Goal: Complete application form

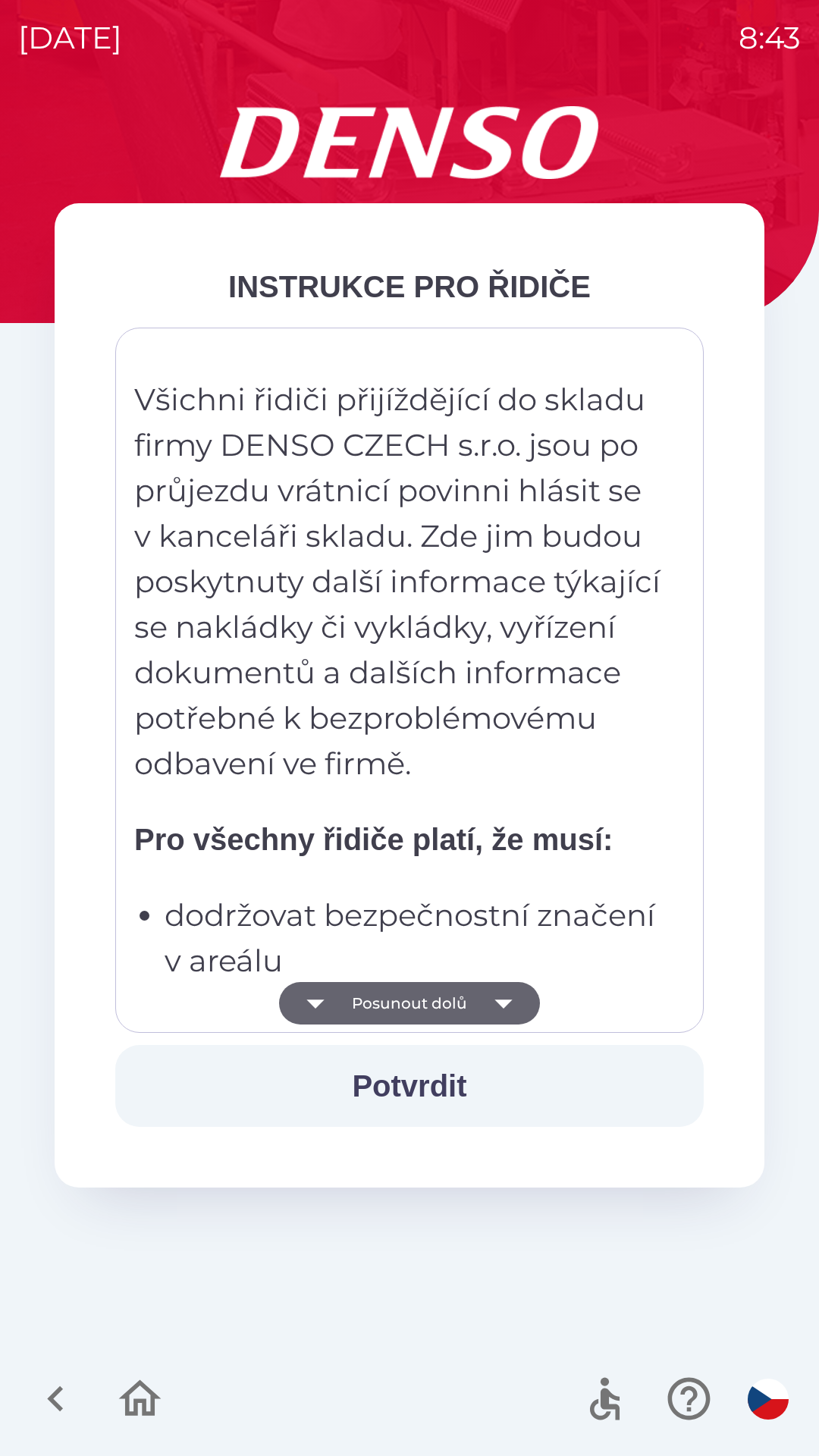
click at [440, 1087] on button "Potvrdit" at bounding box center [409, 1086] width 588 height 82
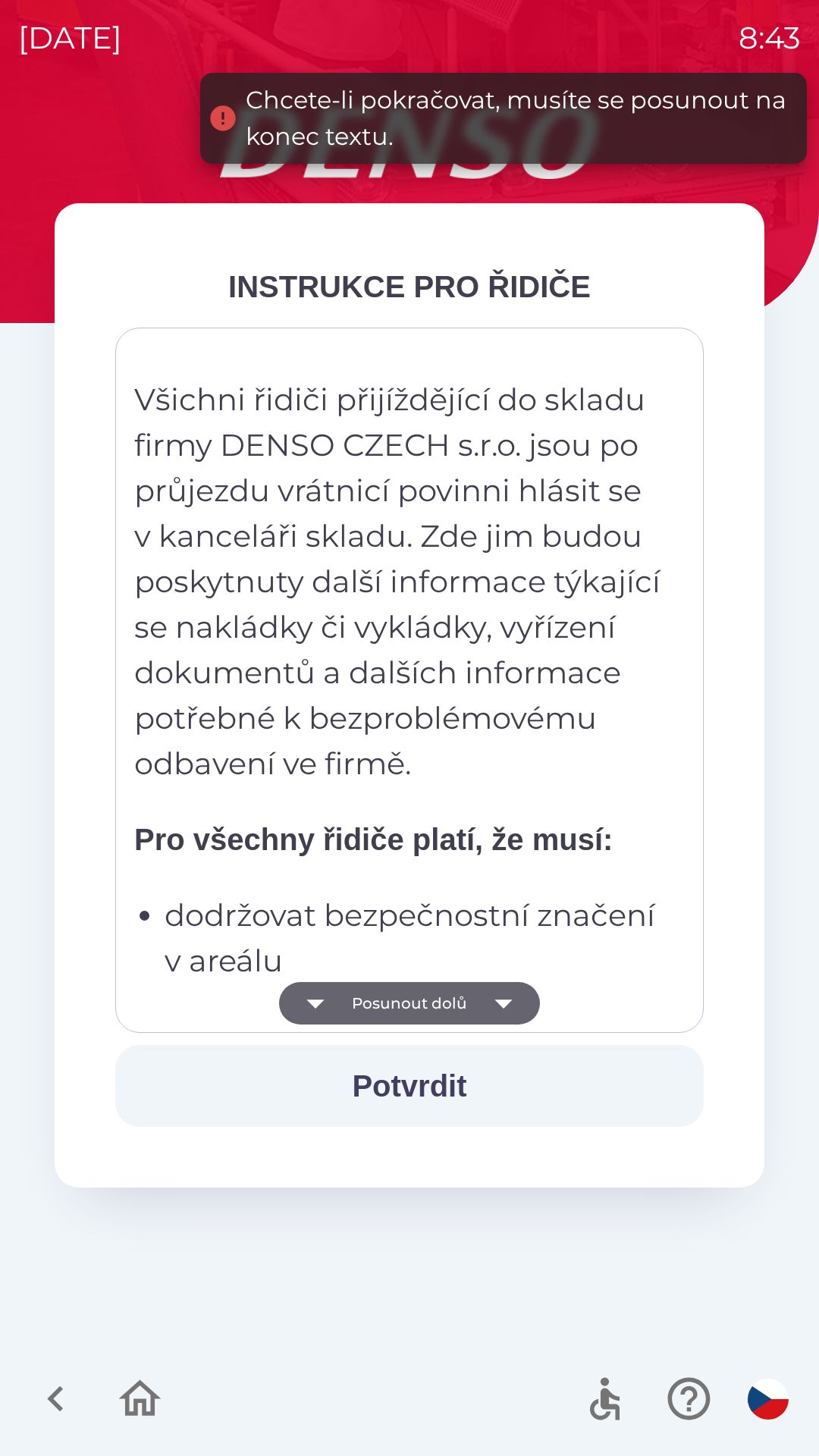
click at [448, 1092] on button "Potvrdit" at bounding box center [409, 1086] width 588 height 82
click at [454, 1087] on button "Potvrdit" at bounding box center [409, 1086] width 588 height 82
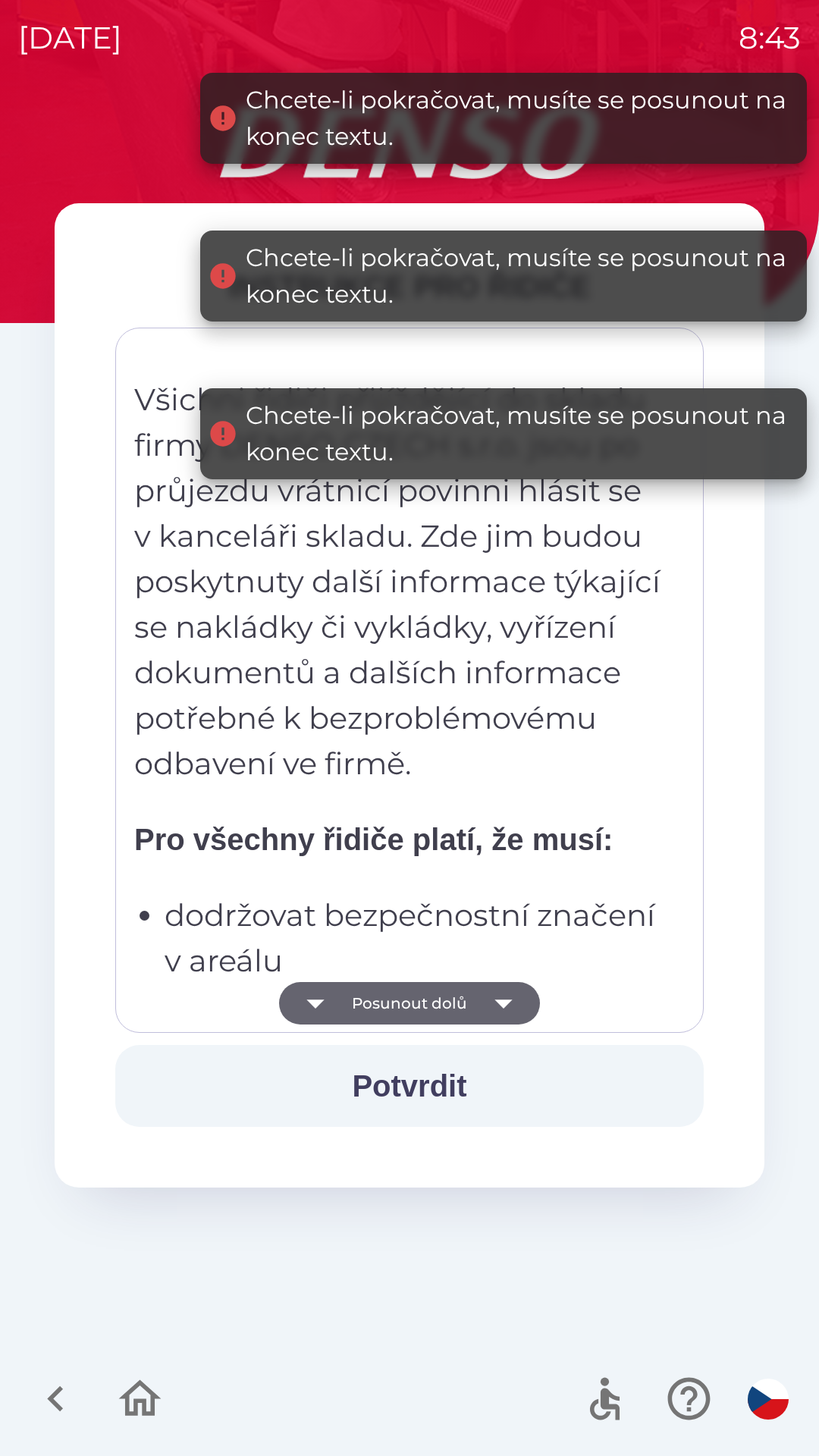
click at [500, 1003] on icon "button" at bounding box center [503, 1003] width 18 height 9
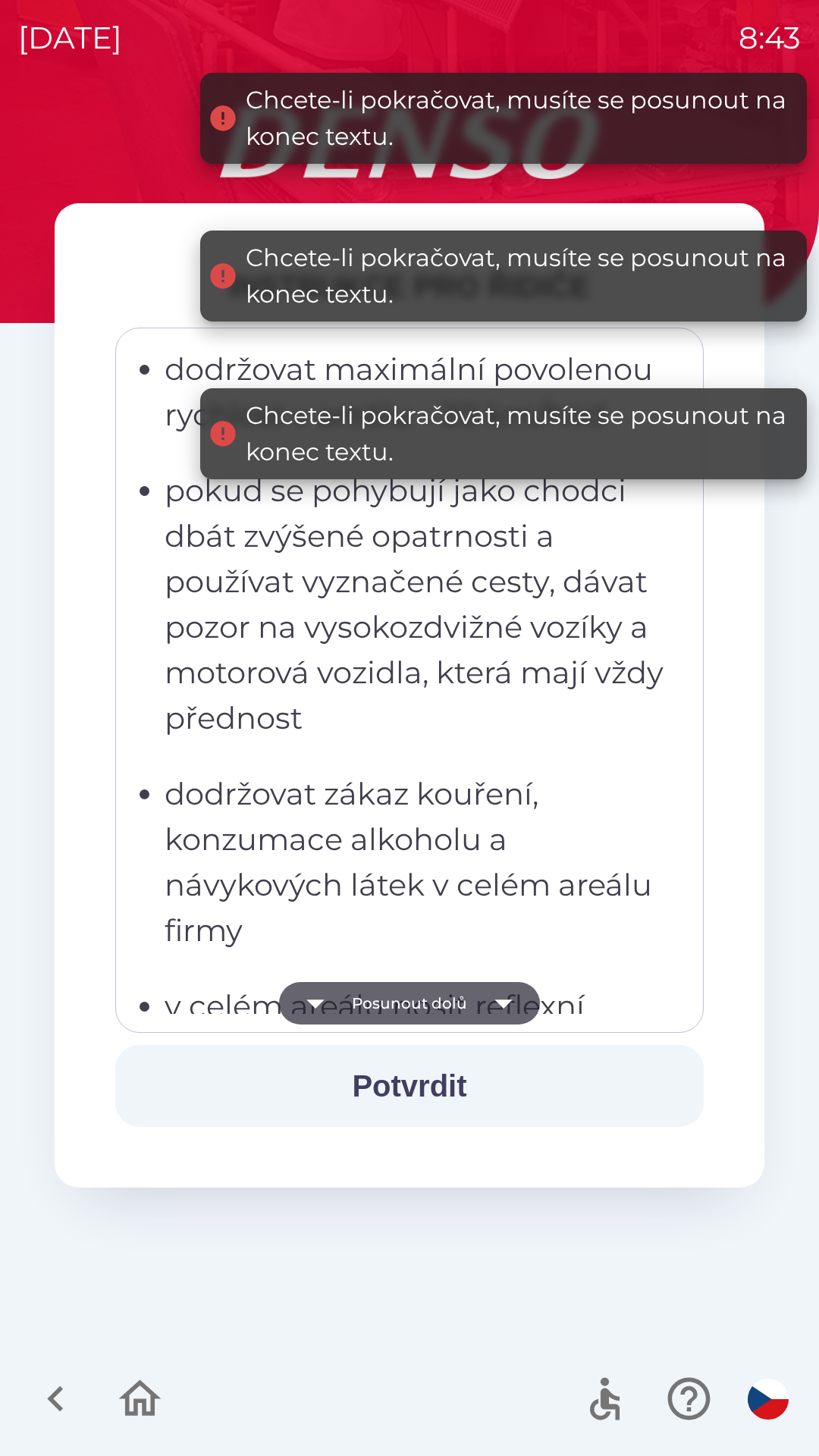
click at [505, 1011] on icon "button" at bounding box center [503, 1003] width 42 height 42
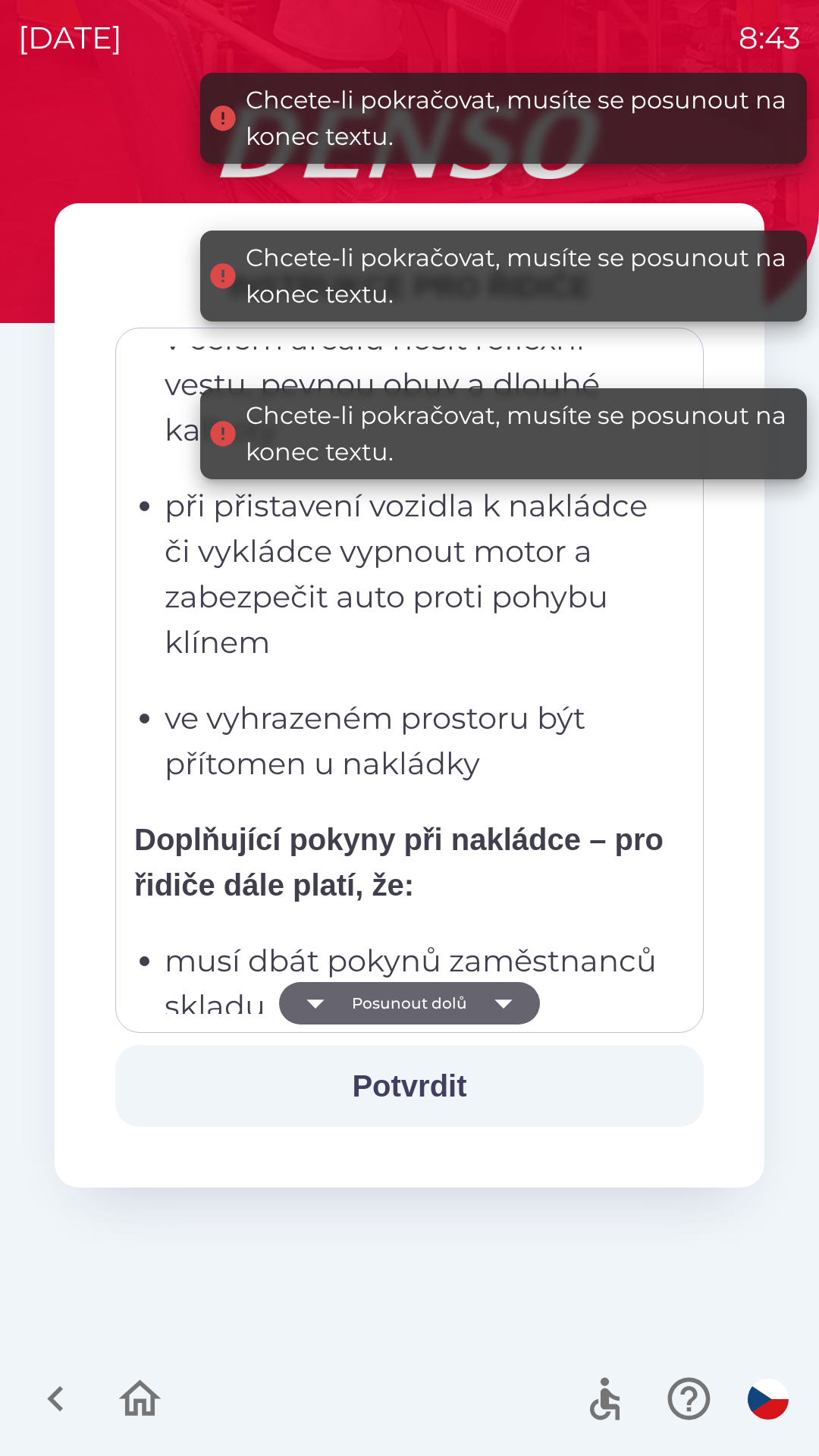
click at [509, 995] on icon "button" at bounding box center [503, 1003] width 42 height 42
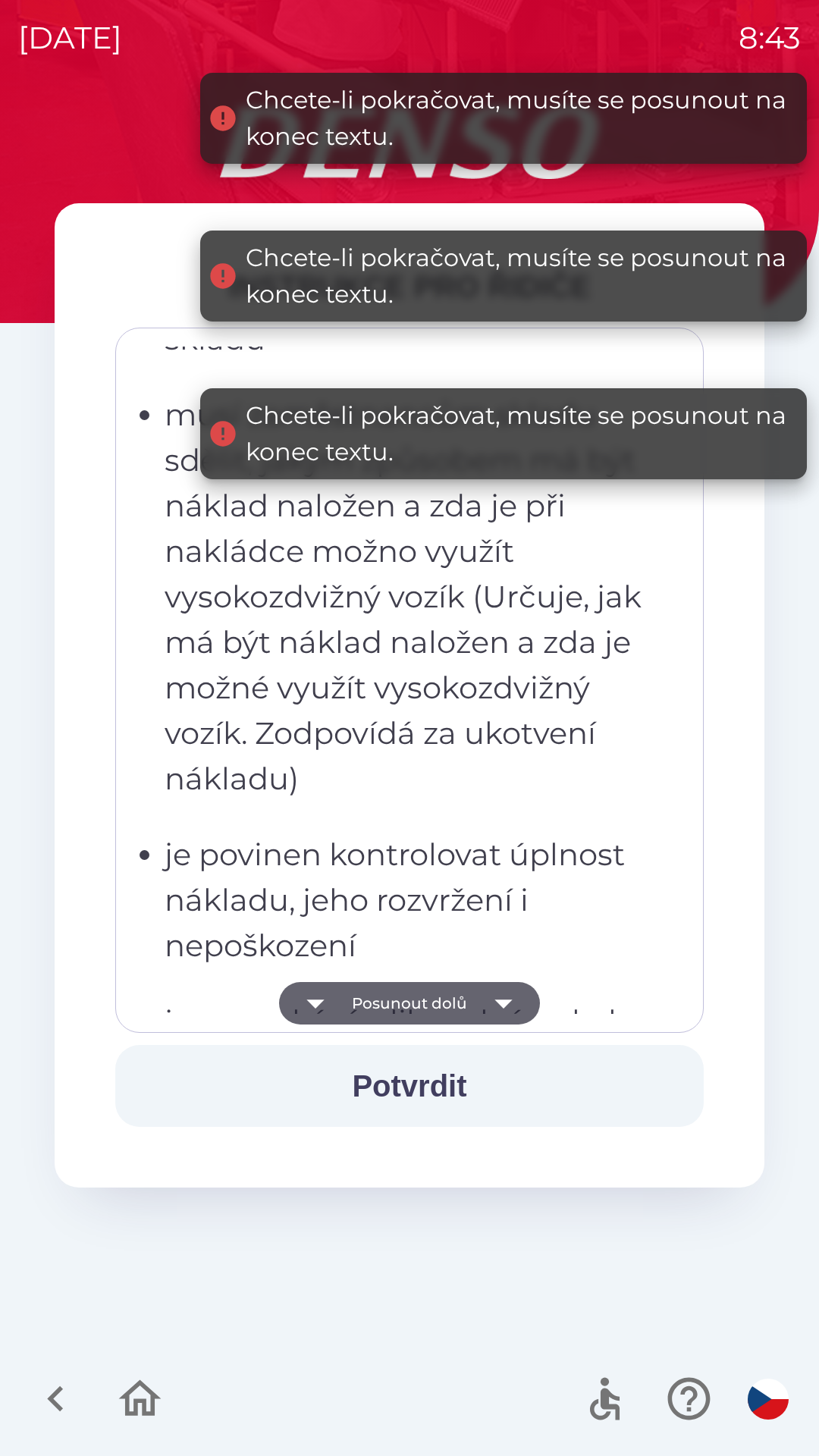
click at [521, 1017] on icon "button" at bounding box center [503, 1003] width 42 height 42
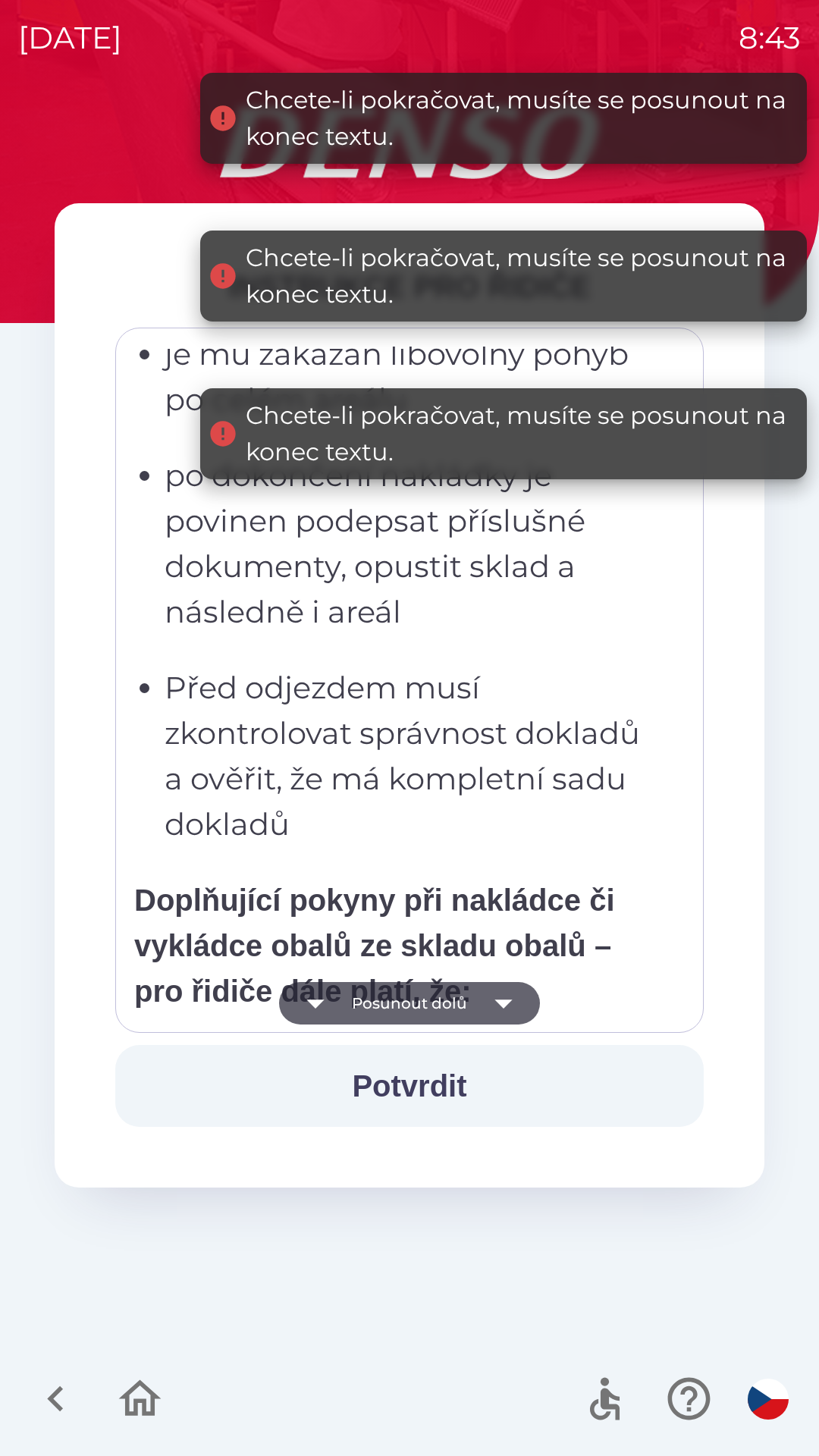
click at [507, 1016] on icon "button" at bounding box center [503, 1003] width 42 height 42
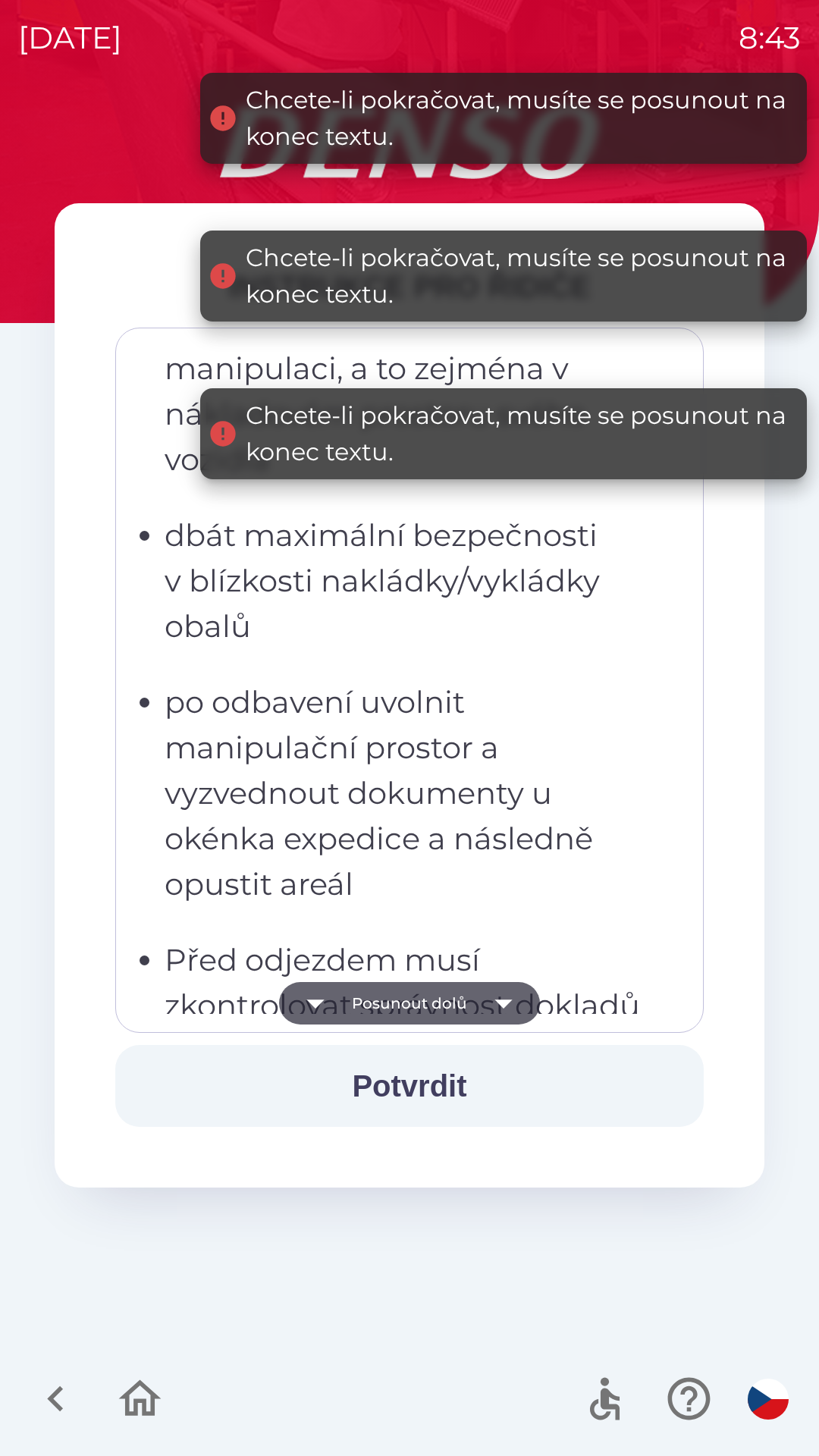
click at [509, 1005] on icon "button" at bounding box center [503, 1003] width 42 height 42
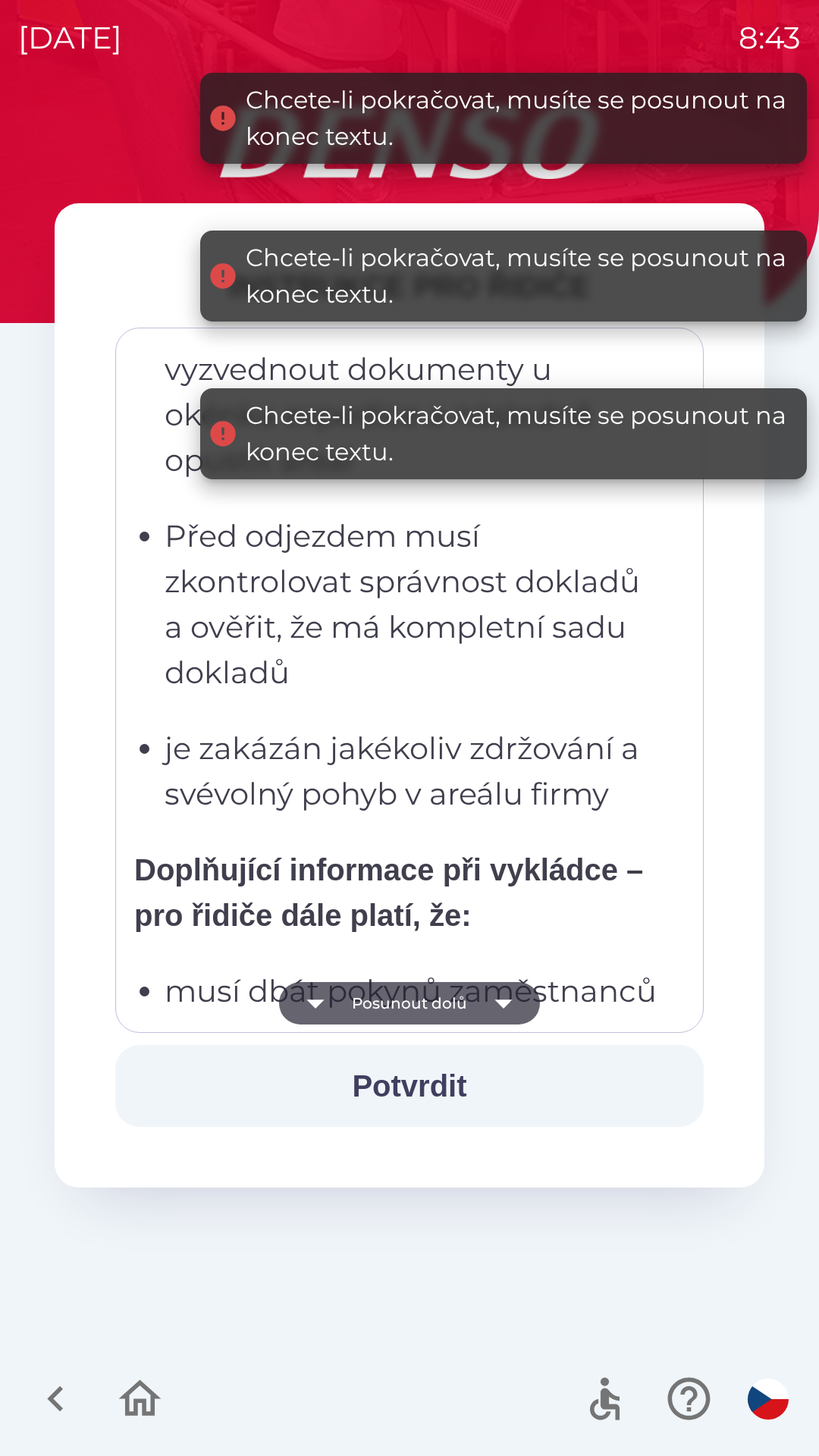
click at [507, 995] on icon "button" at bounding box center [503, 1003] width 42 height 42
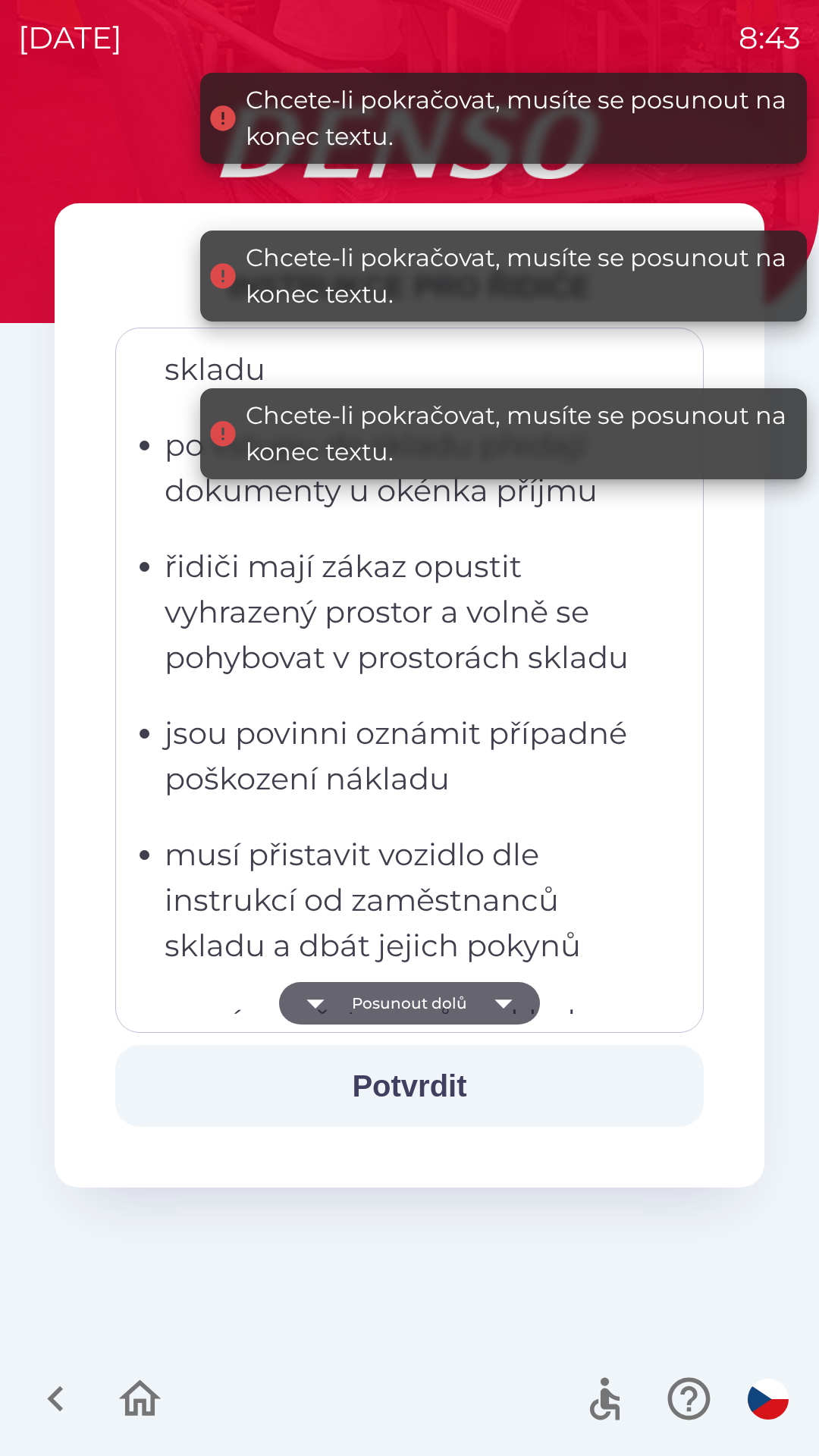
click at [514, 998] on icon "button" at bounding box center [503, 1003] width 42 height 42
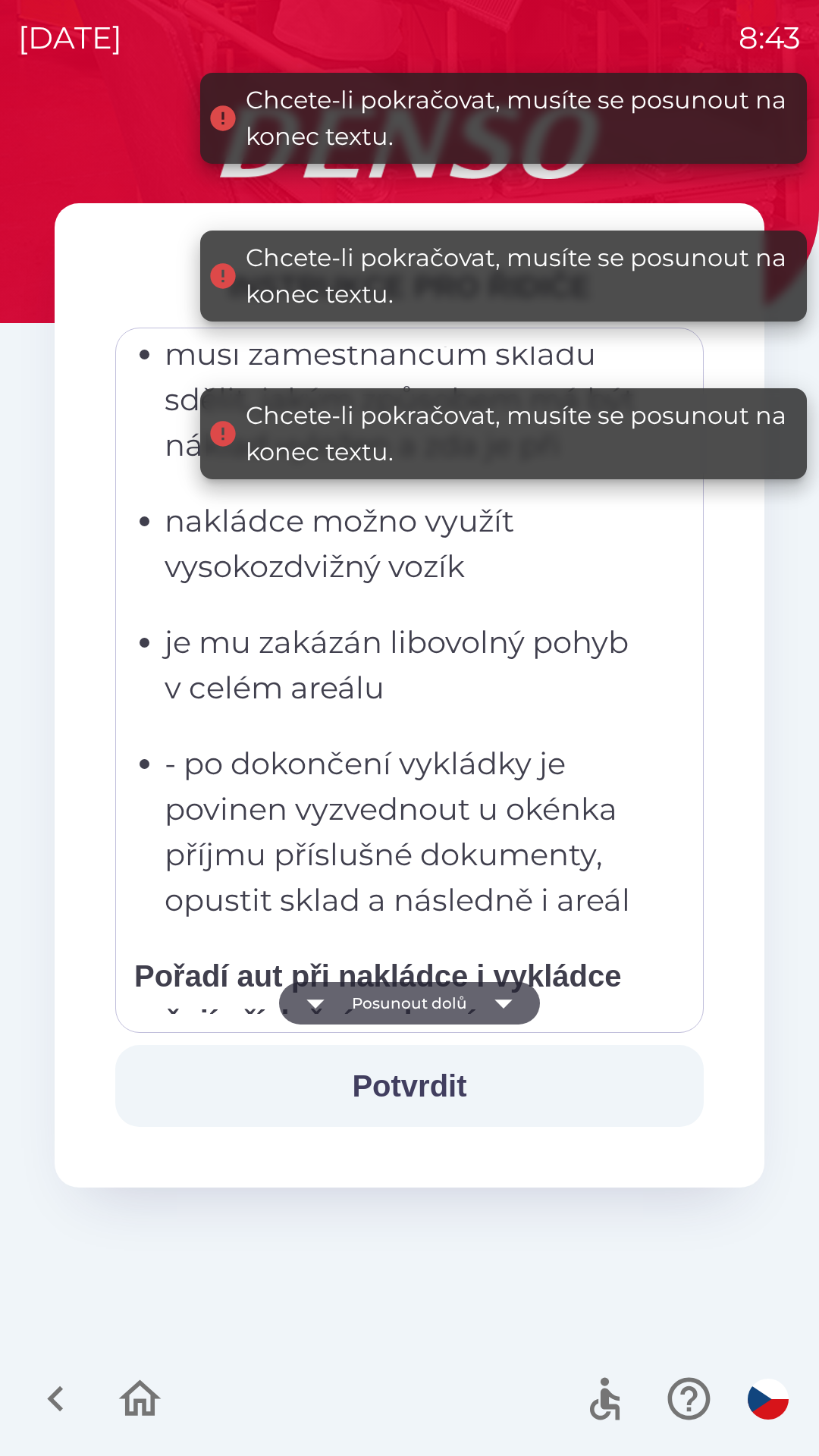
click at [511, 1009] on icon "button" at bounding box center [503, 1003] width 42 height 42
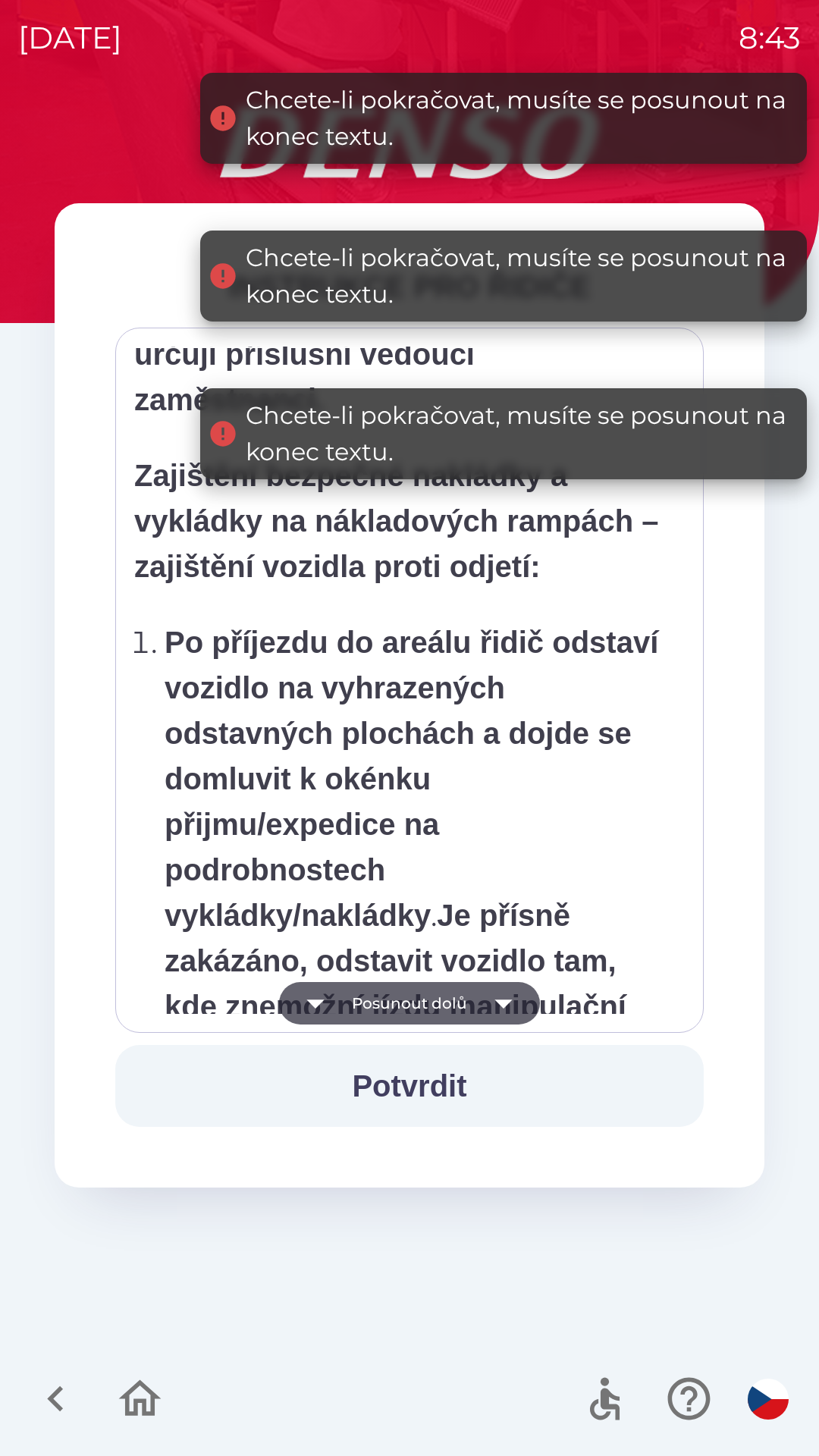
click at [509, 1018] on icon "button" at bounding box center [503, 1003] width 42 height 42
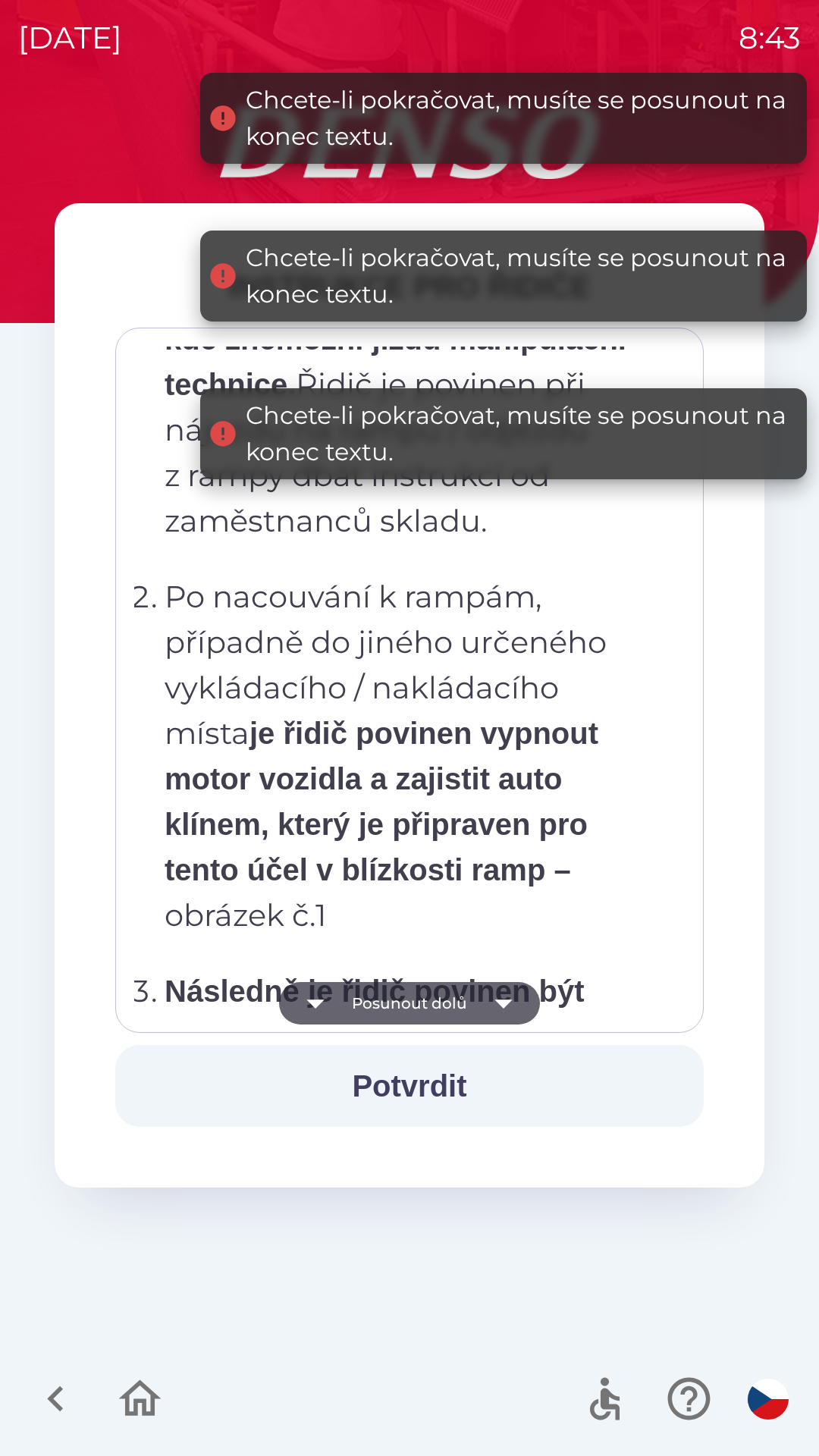
click at [509, 995] on icon "button" at bounding box center [503, 1003] width 42 height 42
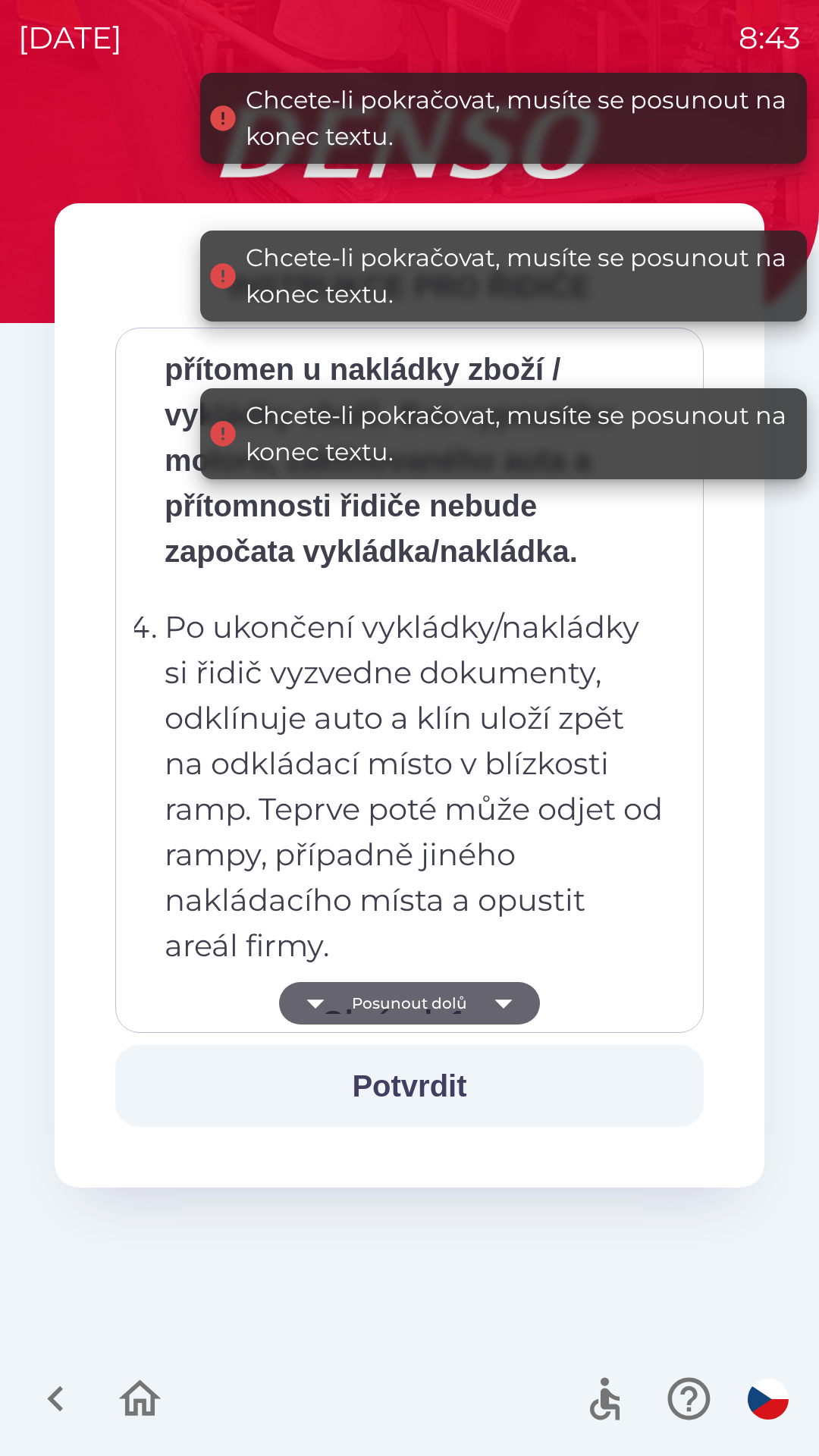
click at [509, 1000] on icon "button" at bounding box center [503, 1003] width 18 height 9
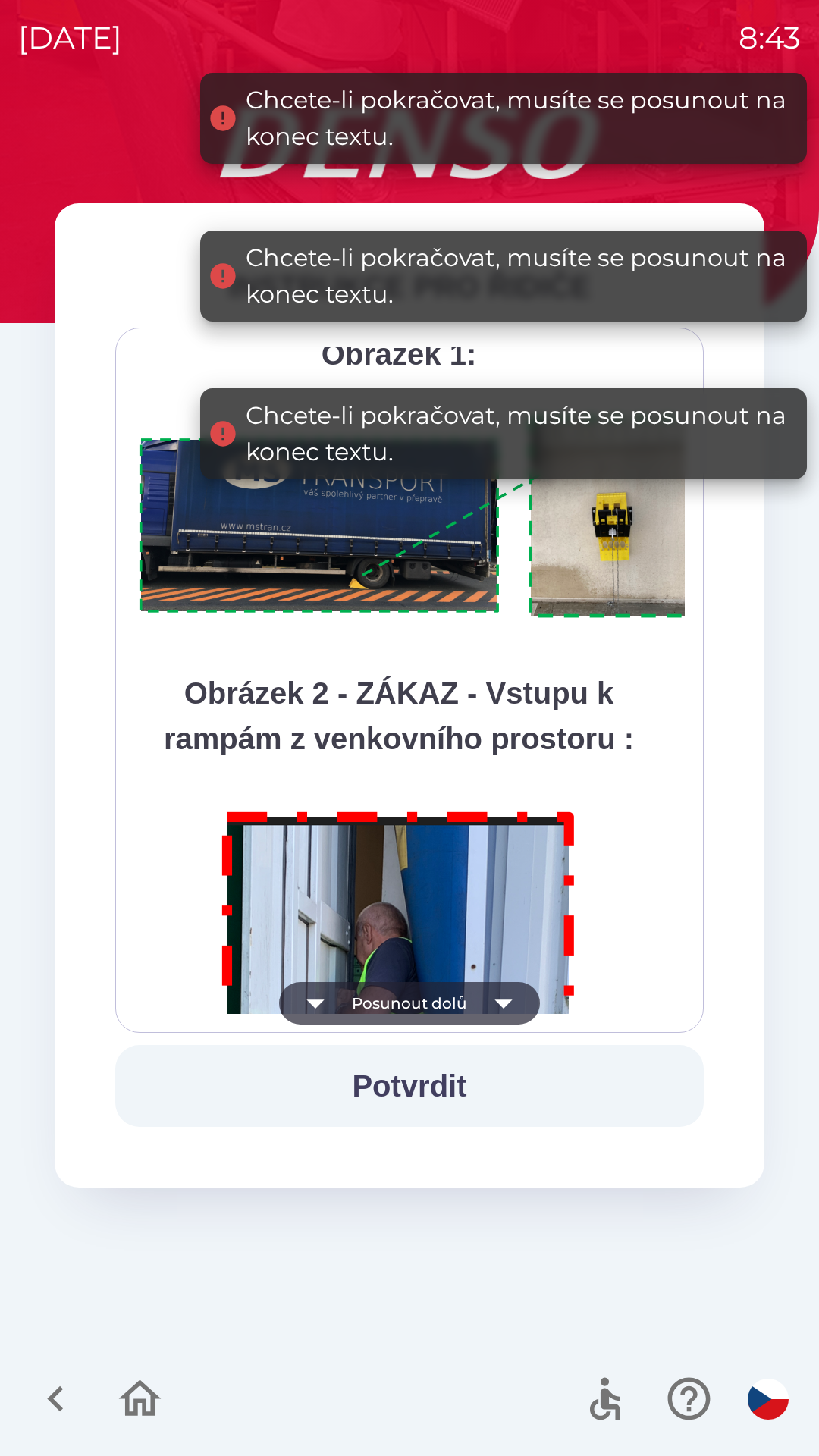
click at [505, 1003] on icon "button" at bounding box center [503, 1003] width 18 height 9
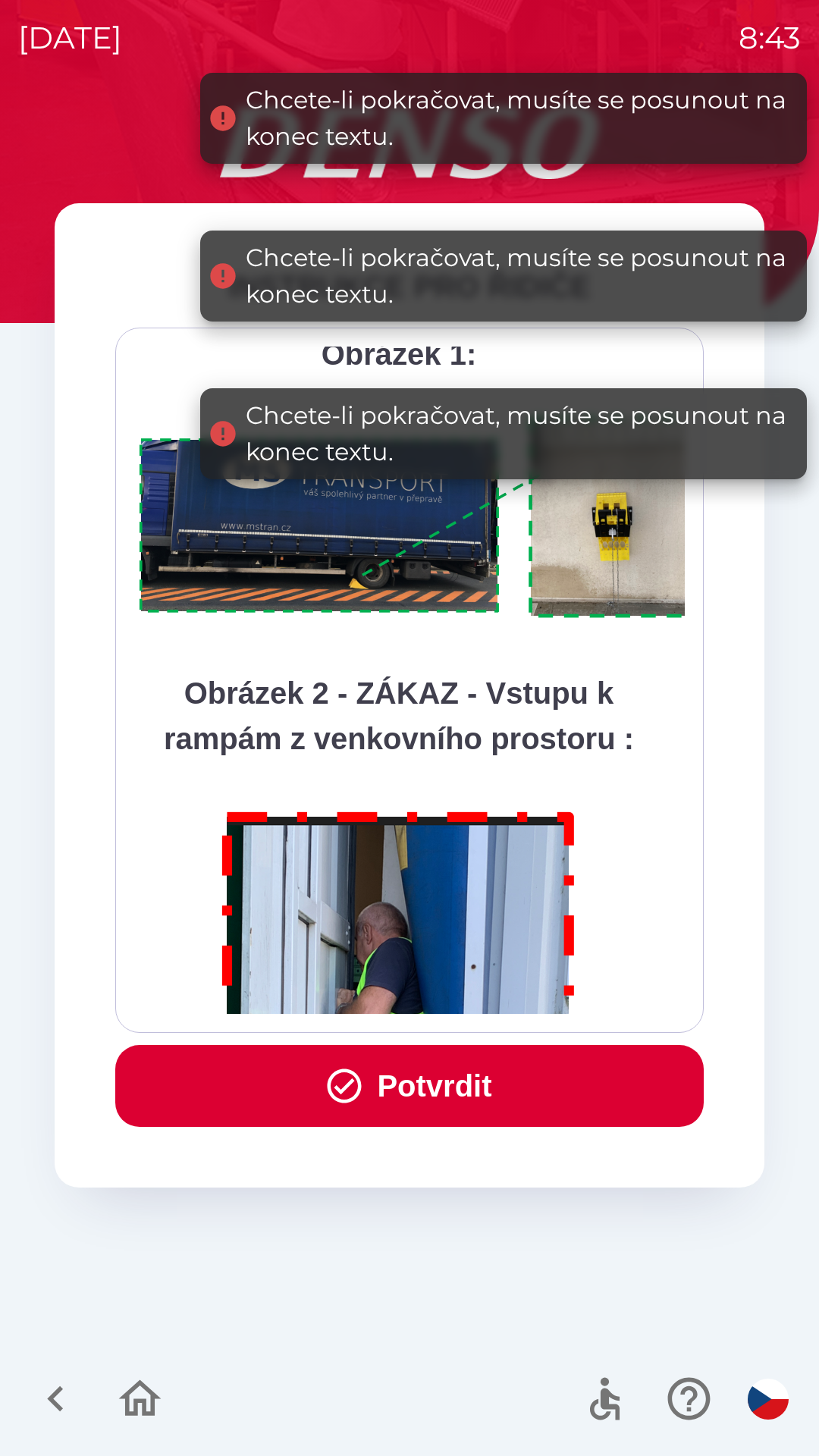
scroll to position [8519, 0]
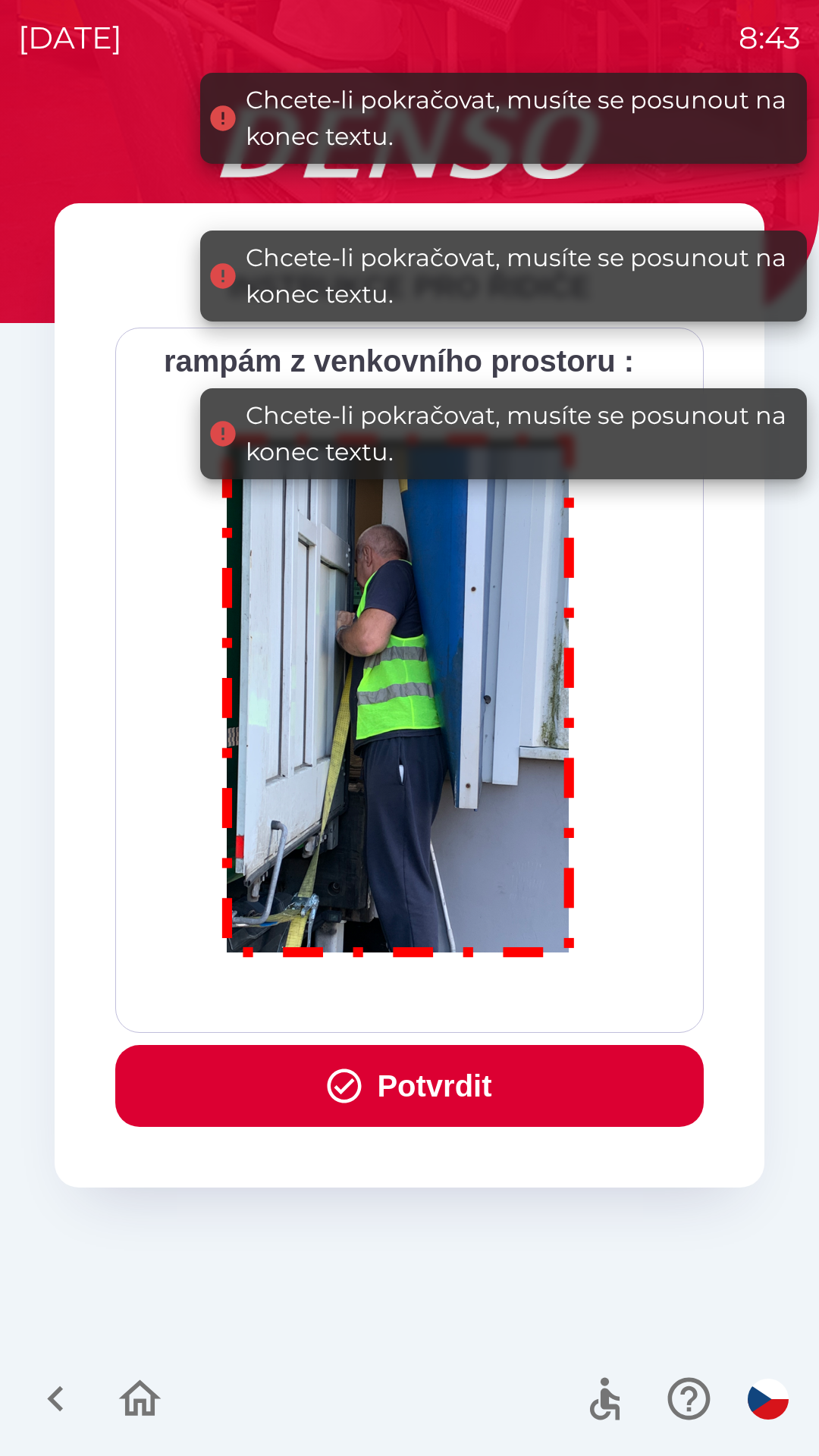
click at [503, 1007] on div "Všichni řidiči přijíždějící do skladu firmy DENSO CZECH s.r.o. jsou po průjezdu…" at bounding box center [410, 680] width 551 height 667
click at [494, 1010] on div "Všichni řidiči přijíždějící do skladu firmy DENSO CZECH s.r.o. jsou po průjezdu…" at bounding box center [410, 680] width 551 height 667
click at [487, 1090] on button "Potvrdit" at bounding box center [409, 1086] width 588 height 82
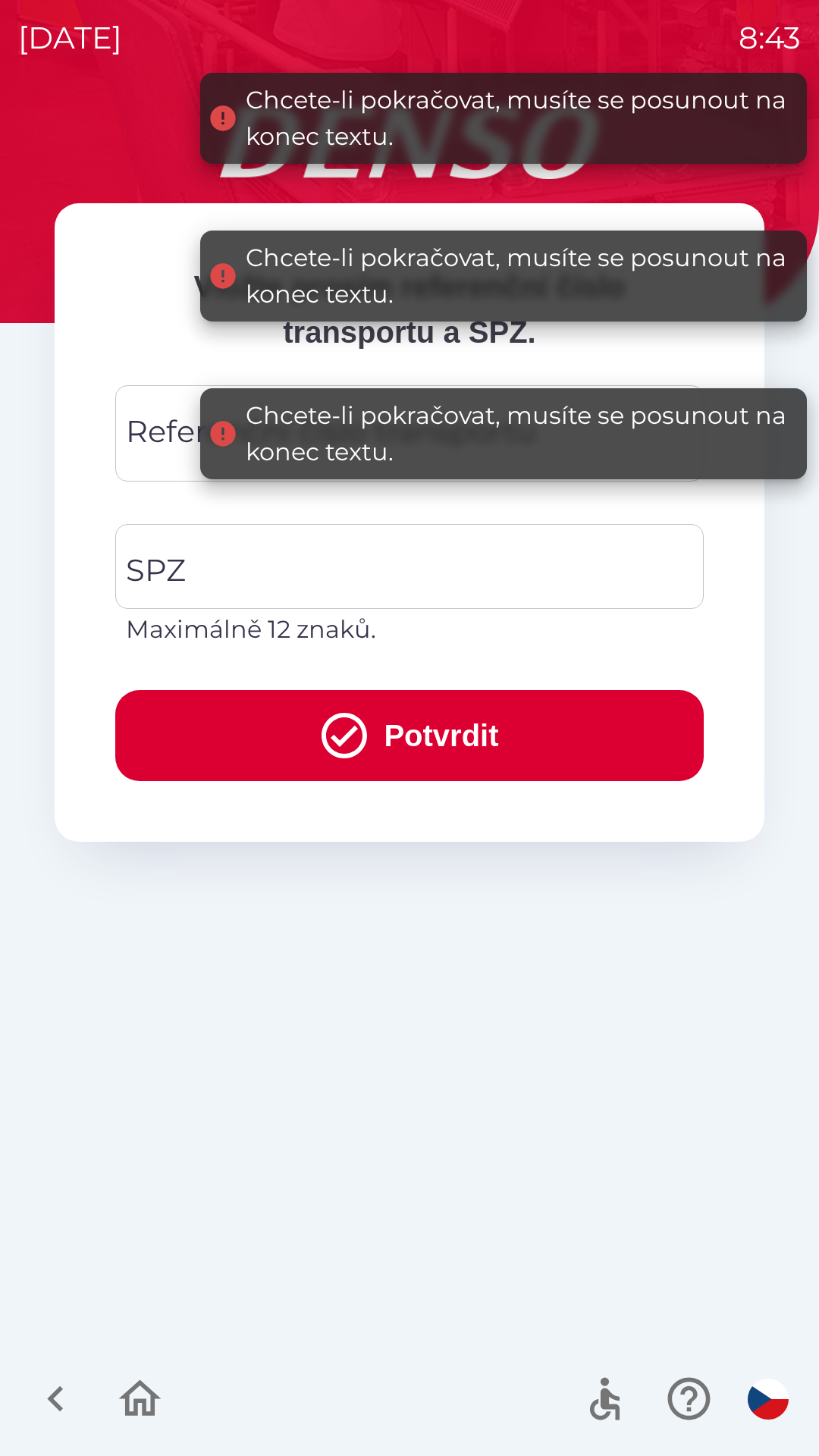
click at [178, 432] on div "Referenční číslo transportu Referenční číslo transportu" at bounding box center [409, 433] width 588 height 96
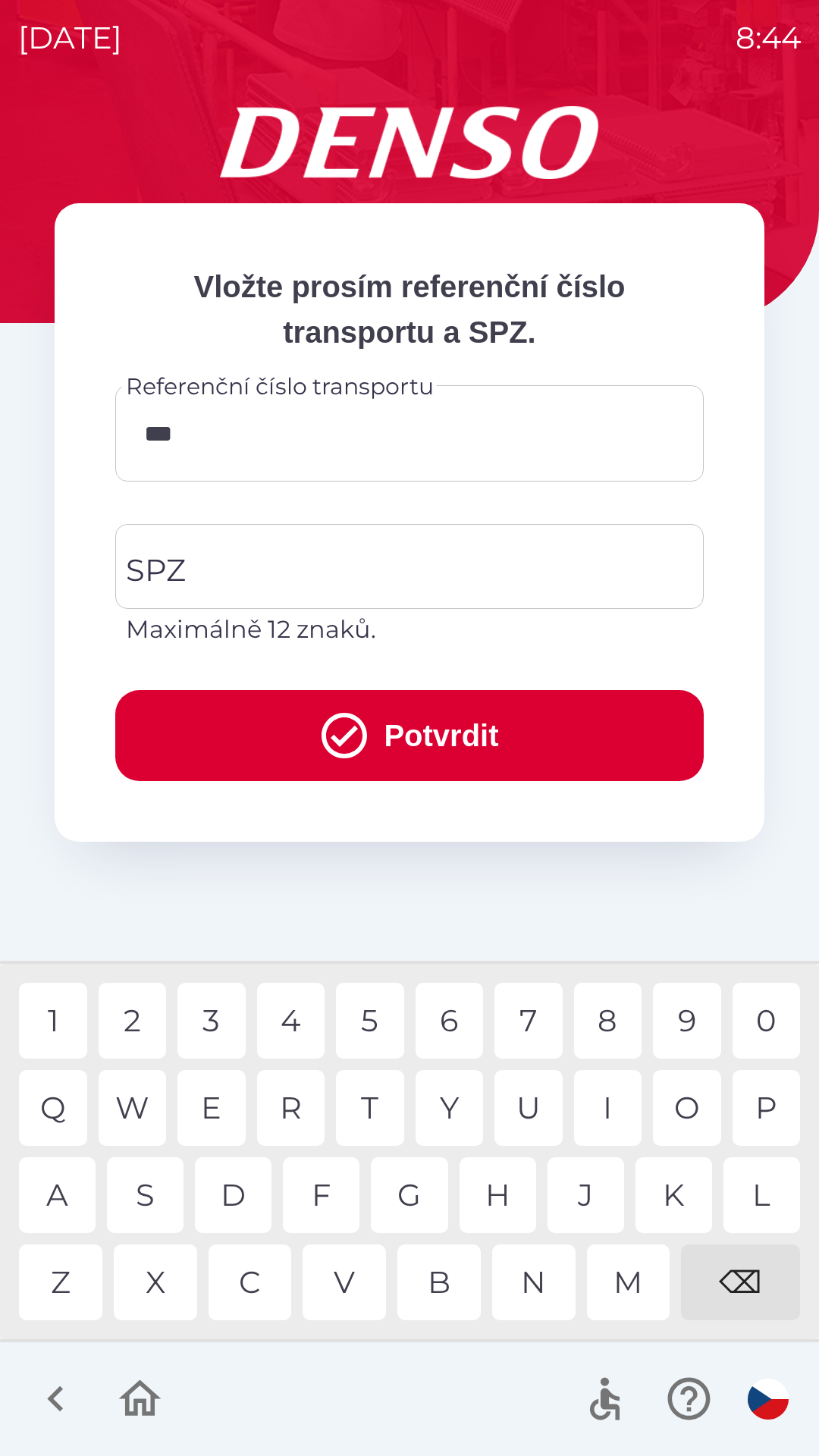
click at [450, 1020] on div "6" at bounding box center [449, 1020] width 68 height 76
click at [764, 992] on div "0" at bounding box center [766, 1020] width 68 height 76
type input "******"
click at [315, 578] on input "SPZ" at bounding box center [398, 566] width 552 height 72
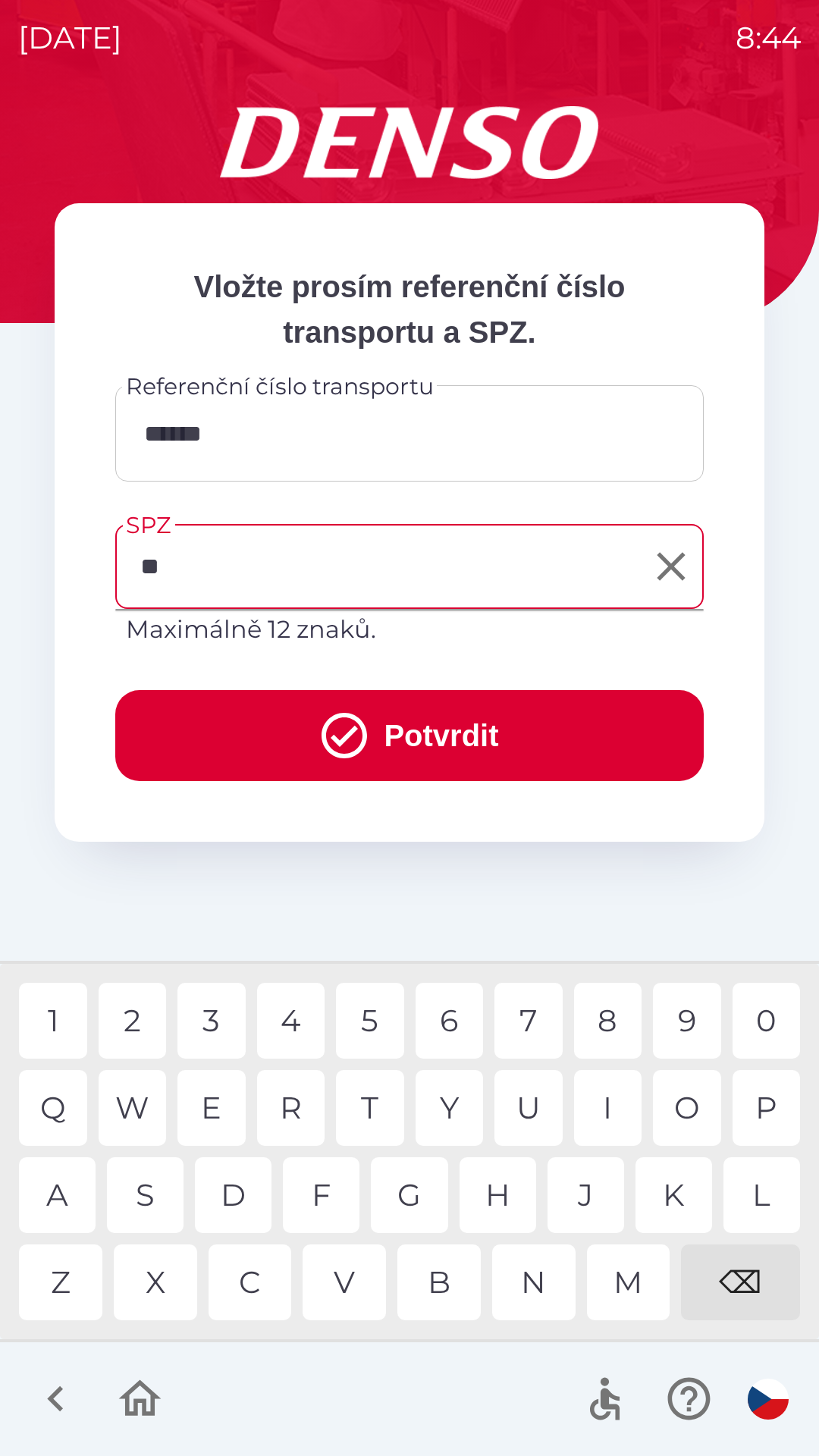
click at [226, 1086] on div "E" at bounding box center [211, 1108] width 68 height 76
click at [216, 1012] on div "3" at bounding box center [211, 1020] width 68 height 76
click at [143, 1010] on div "2" at bounding box center [132, 1020] width 68 height 76
type input "*******"
click at [480, 721] on button "Potvrdit" at bounding box center [409, 735] width 588 height 91
